Goal: Information Seeking & Learning: Learn about a topic

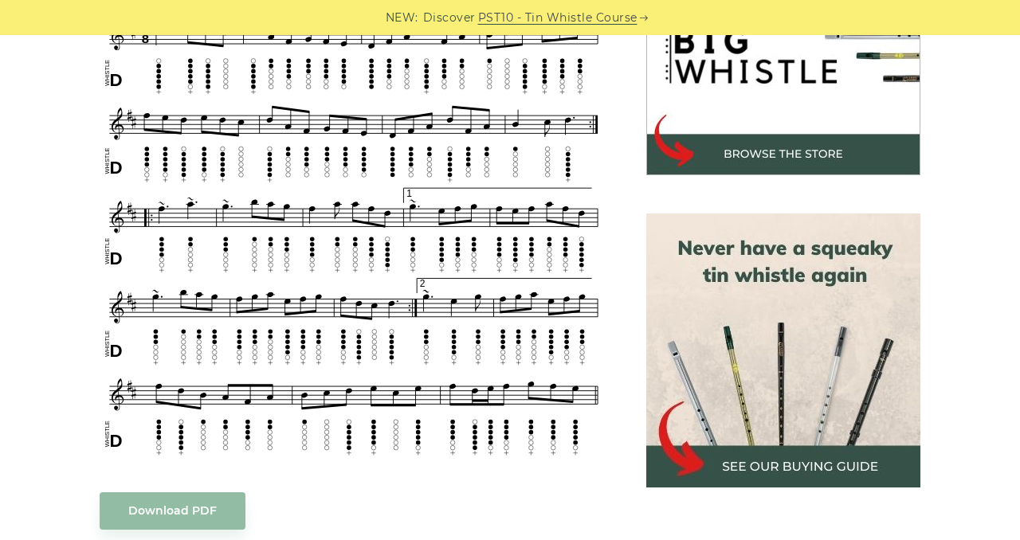
scroll to position [554, 0]
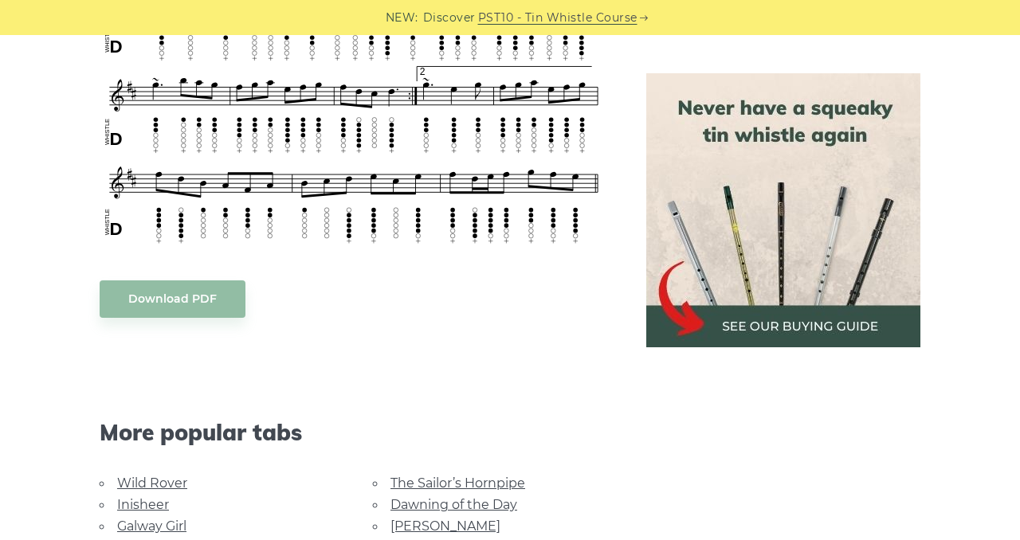
scroll to position [949, 0]
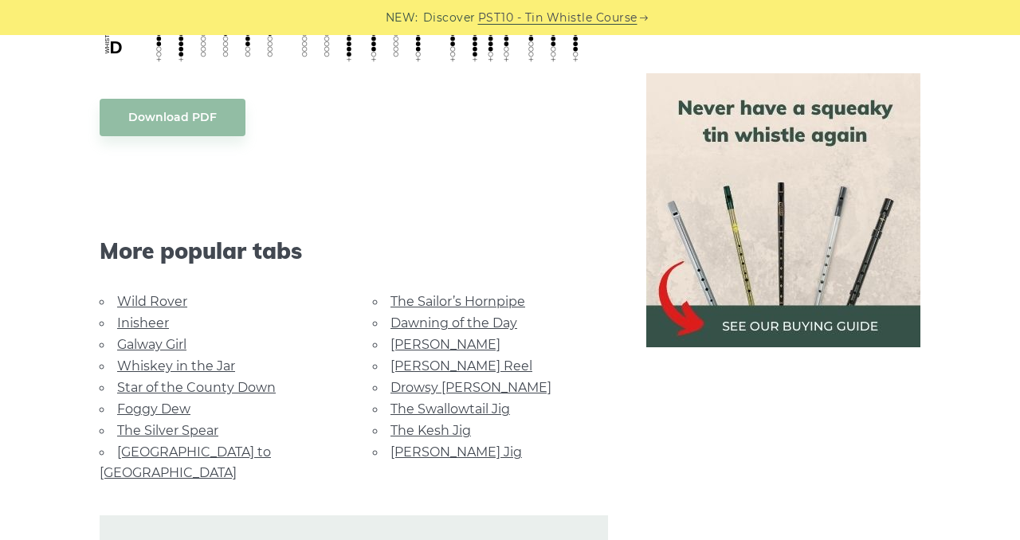
click at [163, 406] on link "Foggy Dew" at bounding box center [153, 409] width 73 height 15
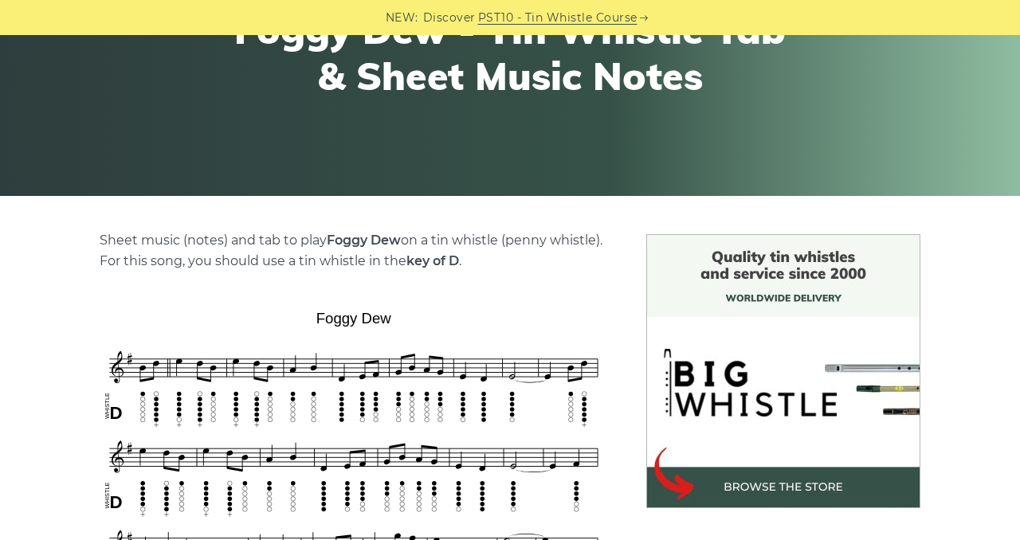
scroll to position [380, 0]
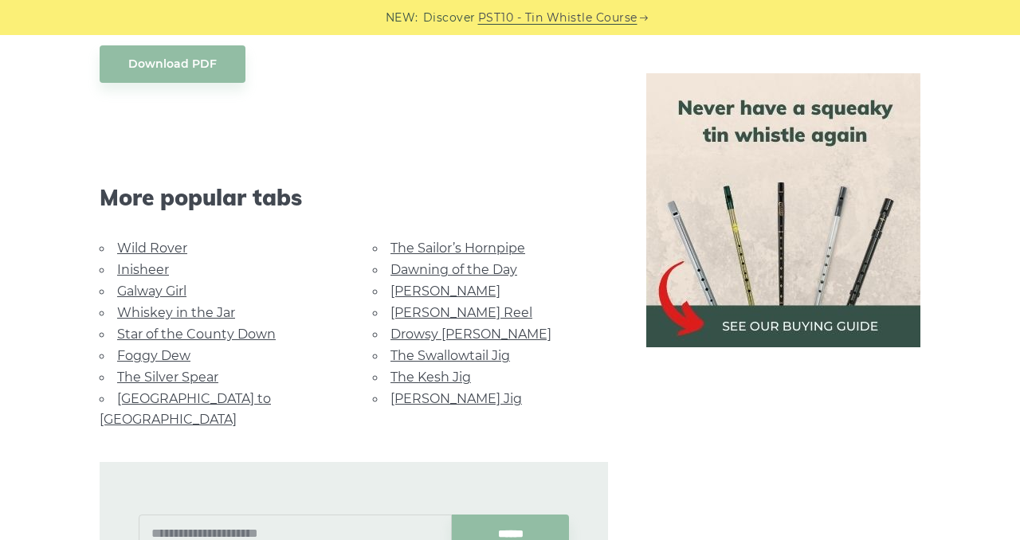
scroll to position [1001, 0]
click at [459, 399] on link "[PERSON_NAME] Jig" at bounding box center [457, 400] width 132 height 15
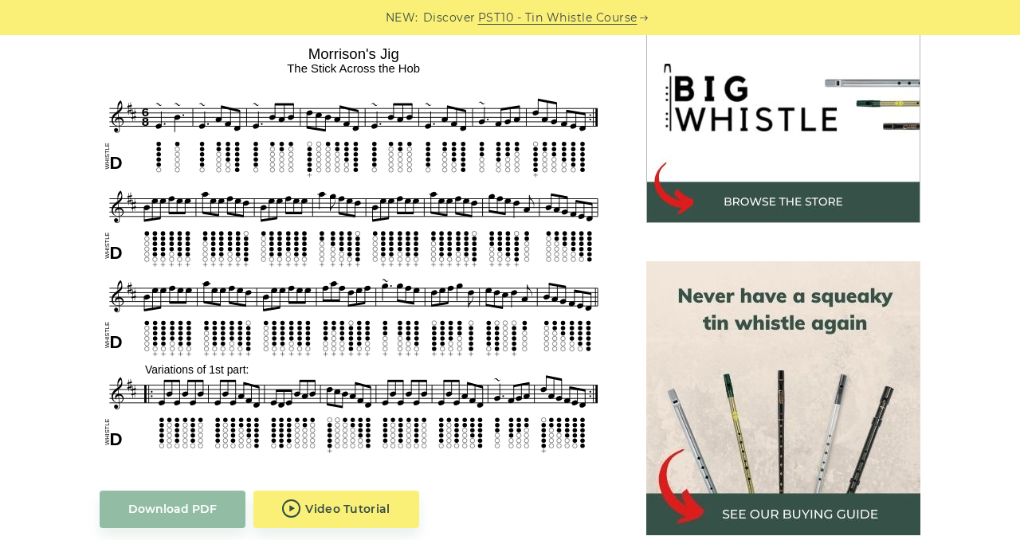
scroll to position [494, 0]
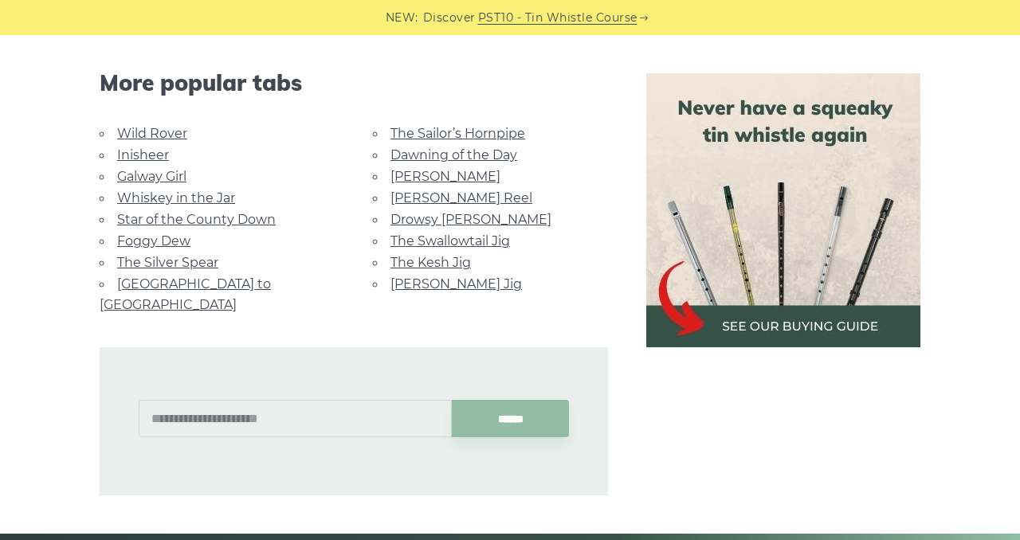
scroll to position [862, 0]
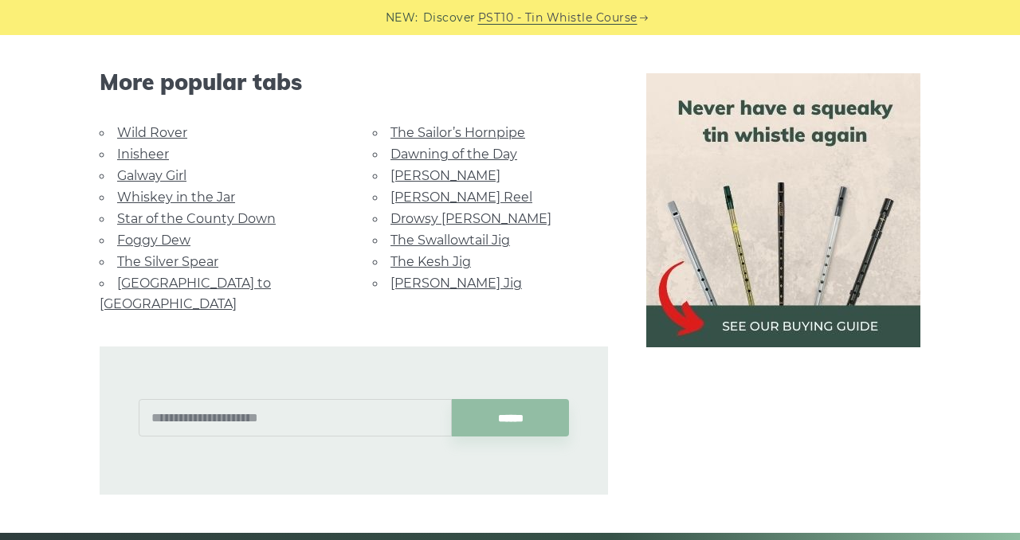
click at [452, 262] on link "The Kesh Jig" at bounding box center [431, 261] width 81 height 15
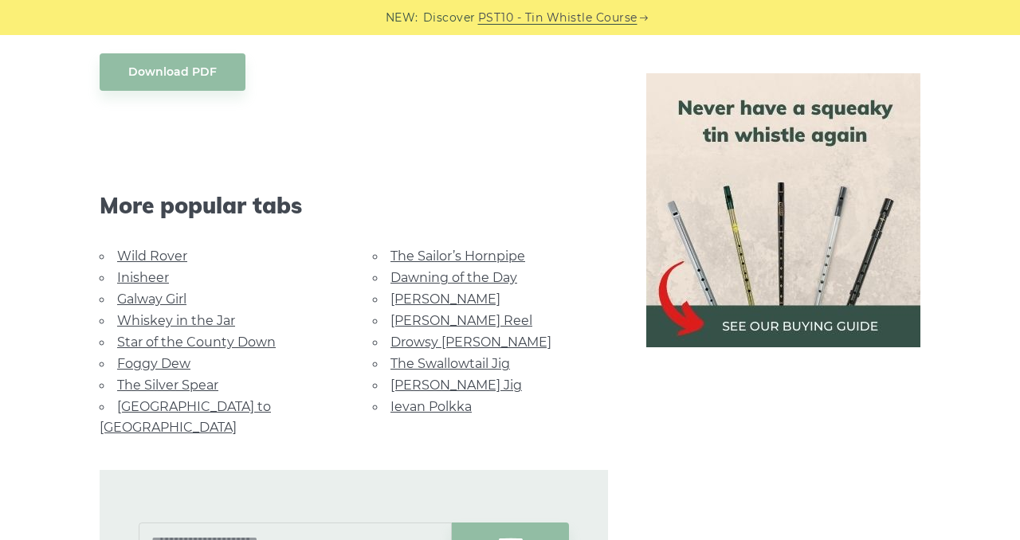
scroll to position [778, 0]
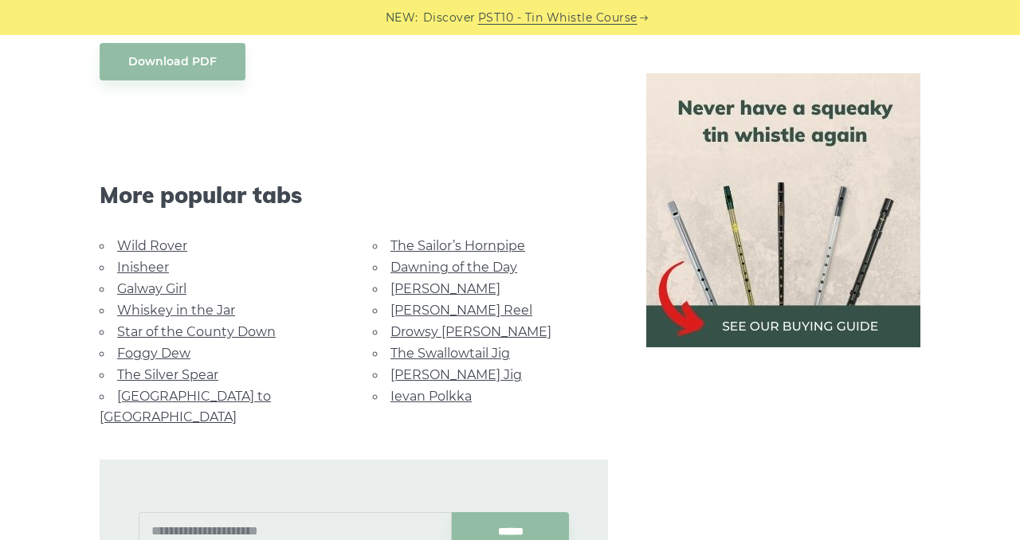
click at [452, 314] on link "[PERSON_NAME] Reel" at bounding box center [462, 310] width 142 height 15
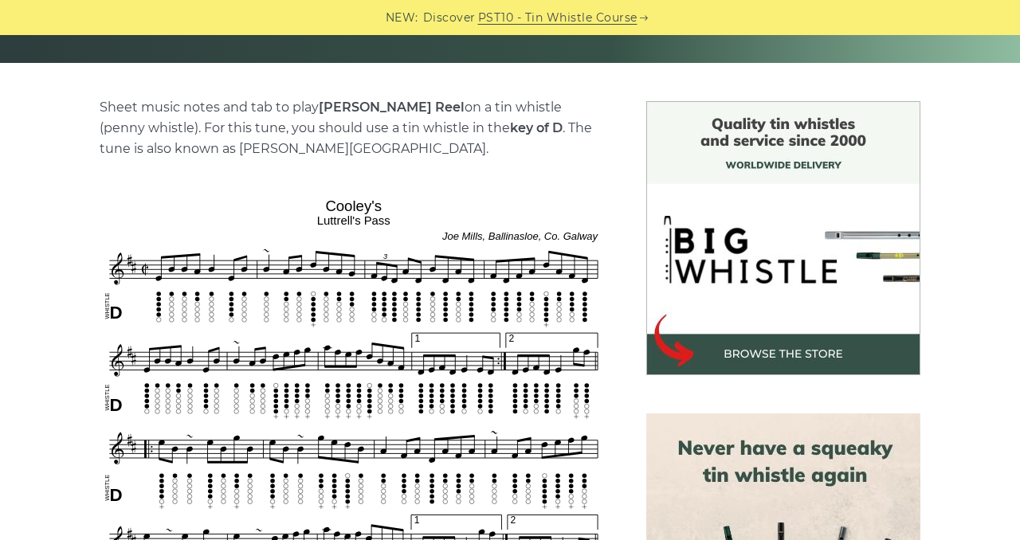
scroll to position [365, 0]
